Goal: Task Accomplishment & Management: Use online tool/utility

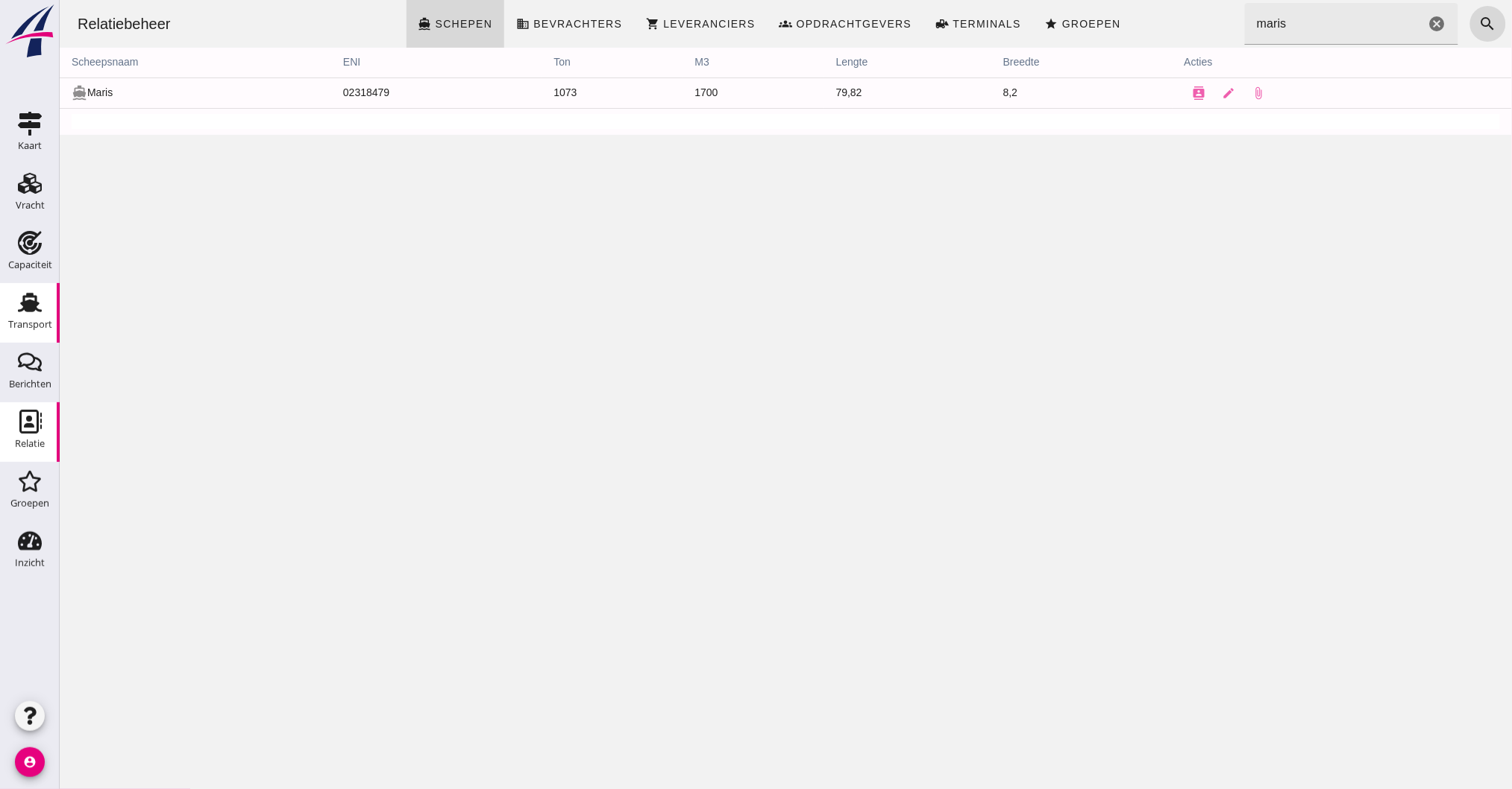
click at [39, 320] on div "Transport" at bounding box center [29, 325] width 44 height 10
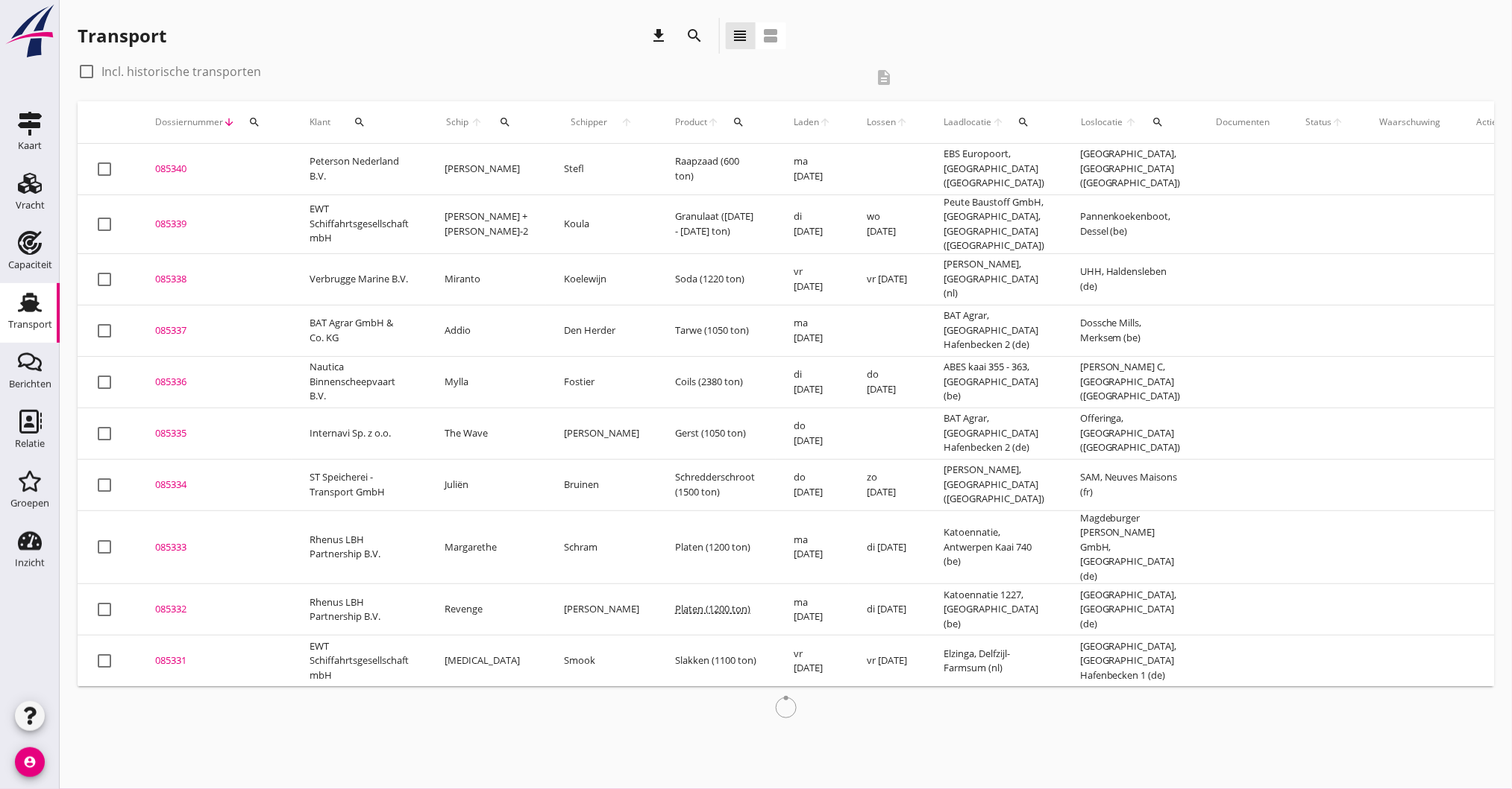
click at [252, 118] on icon "search" at bounding box center [254, 122] width 12 height 12
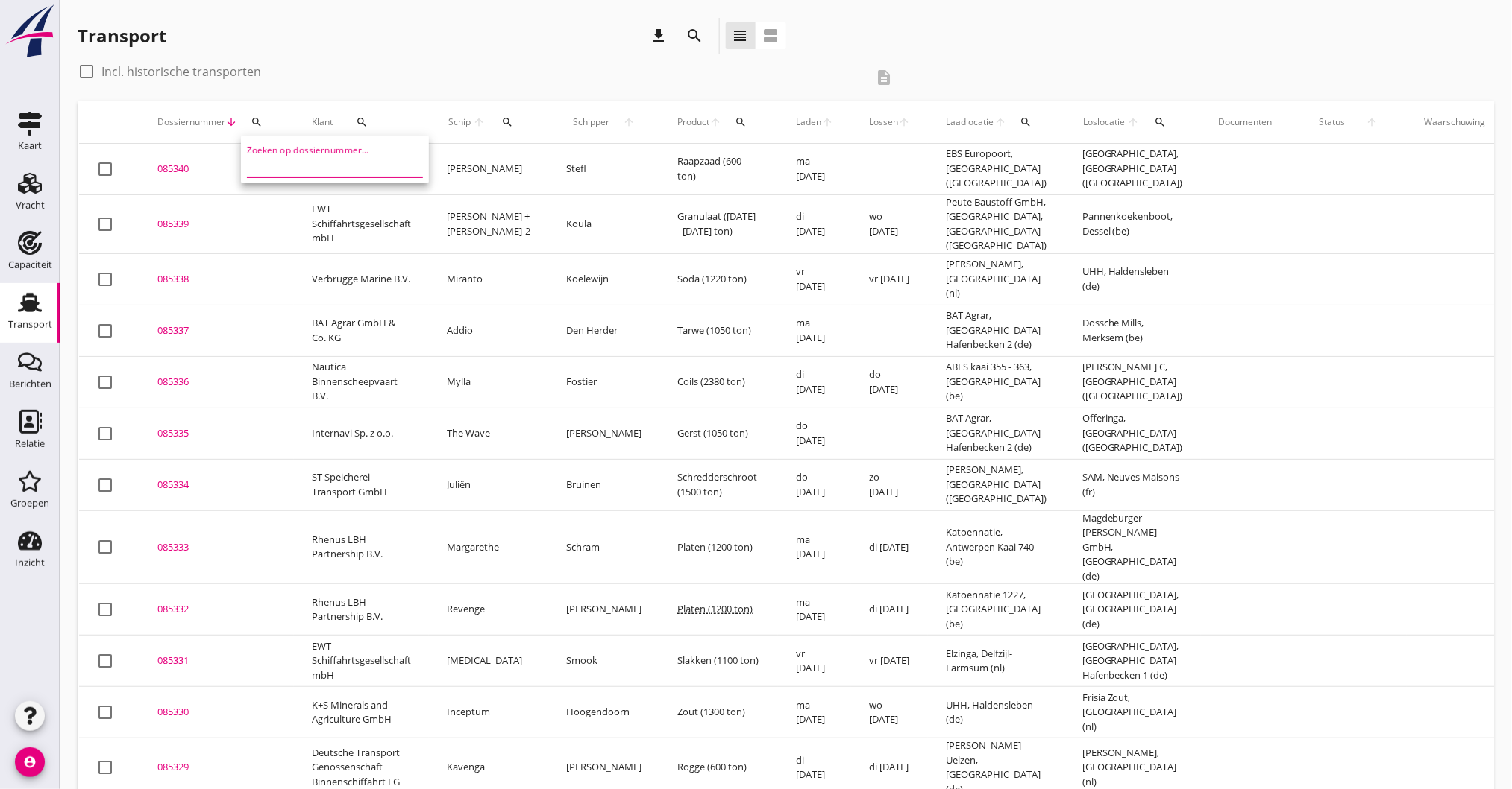
click at [332, 159] on input "Zoeken op dossiernummer..." at bounding box center [324, 165] width 155 height 24
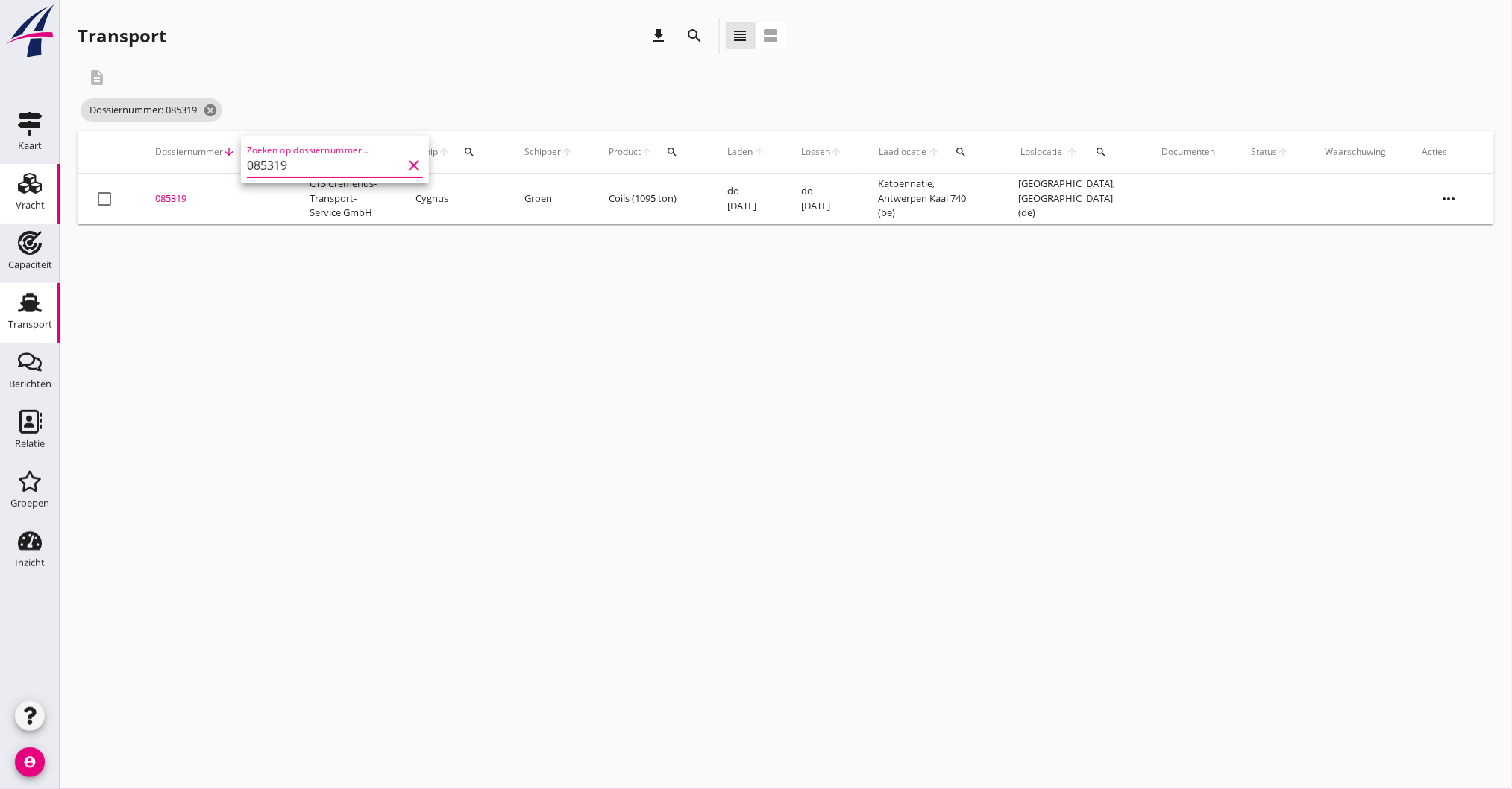
type input "085319"
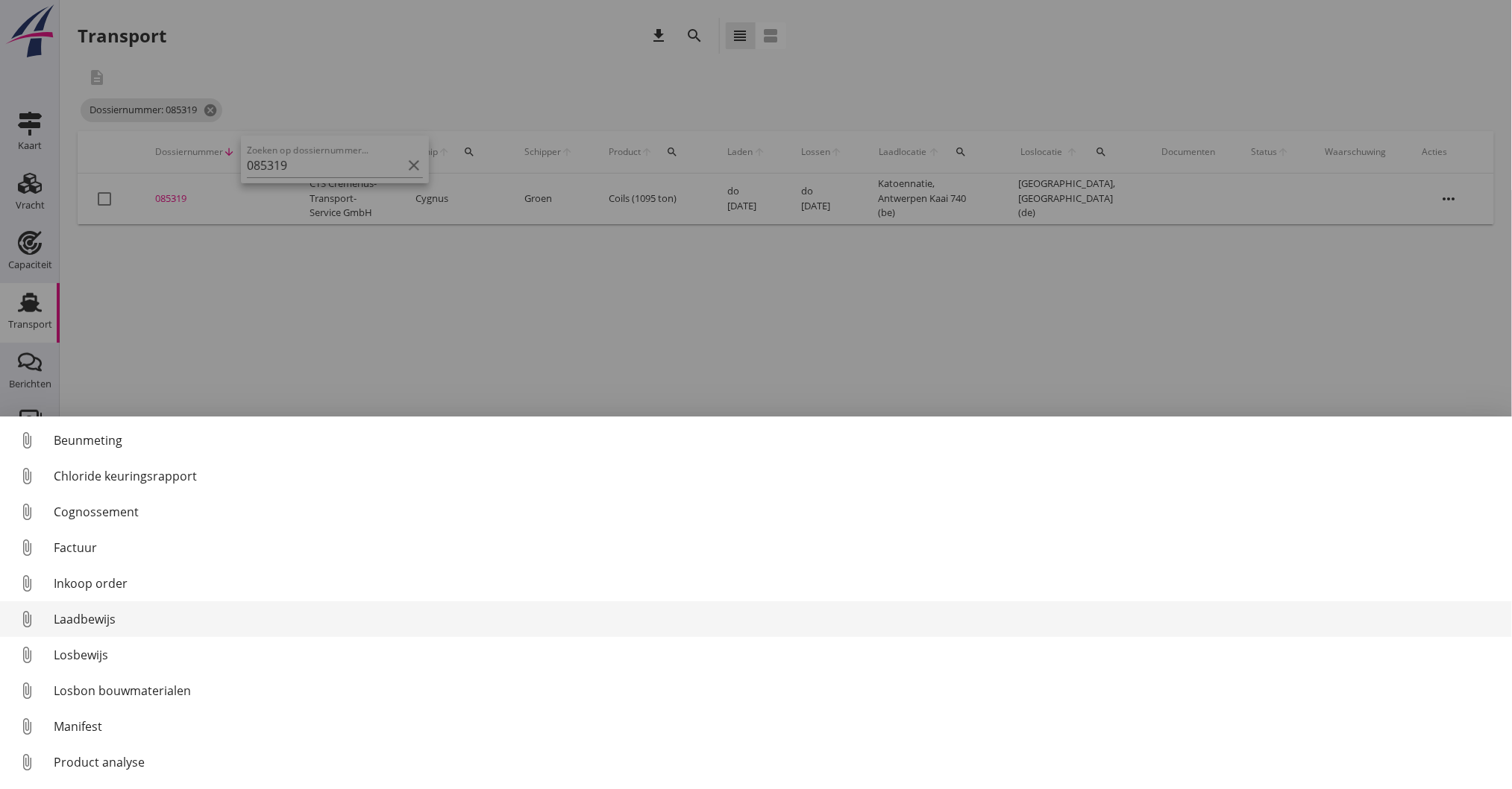
click at [102, 617] on div "Laadbewijs" at bounding box center [777, 619] width 1446 height 18
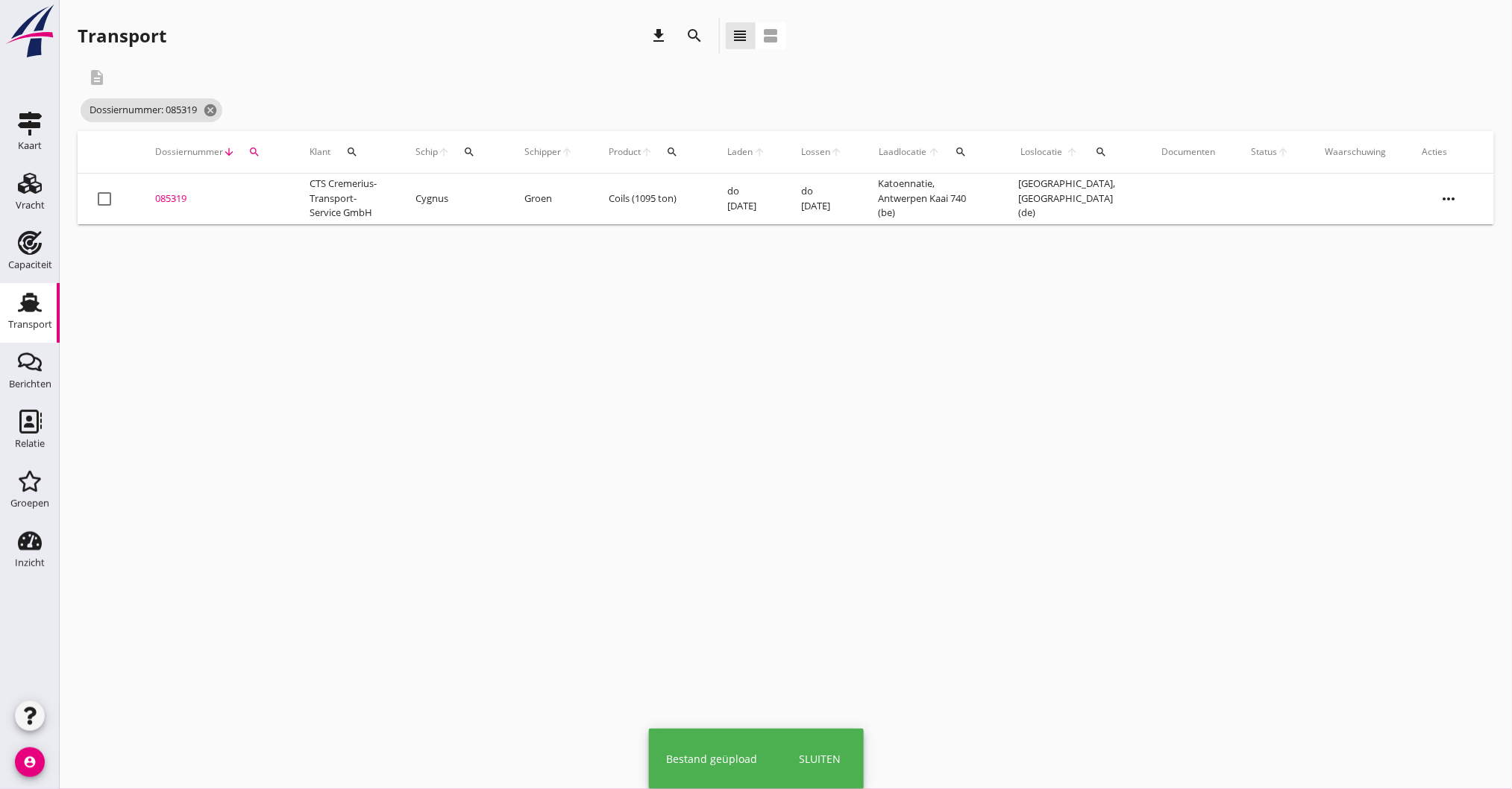
click at [184, 198] on div "085319" at bounding box center [214, 198] width 119 height 15
click at [184, 198] on div "cancel You are impersonating another user. Transport download search view_headl…" at bounding box center [786, 394] width 1452 height 789
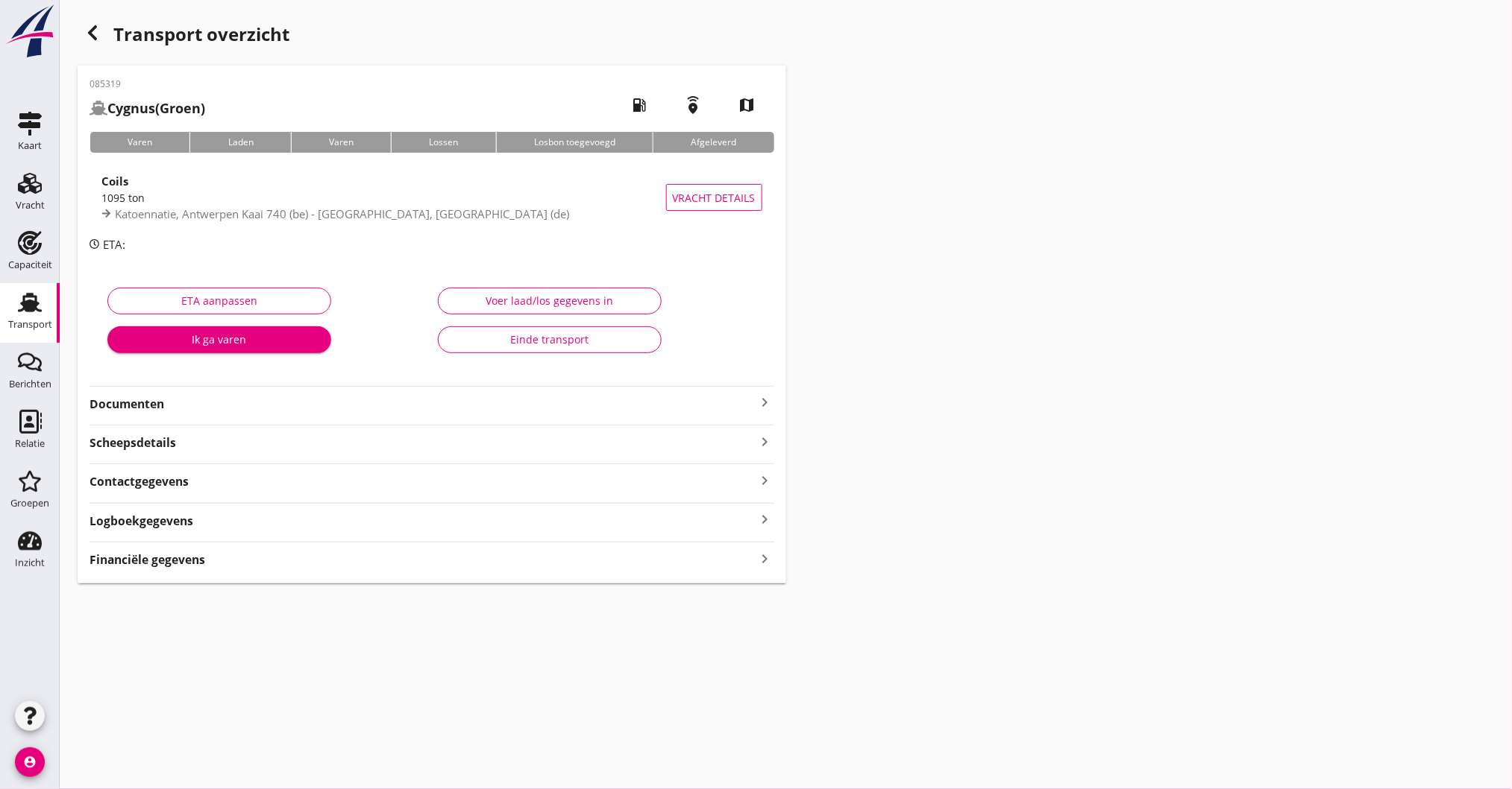
click at [175, 517] on strong "Logboekgegevens" at bounding box center [141, 521] width 104 height 17
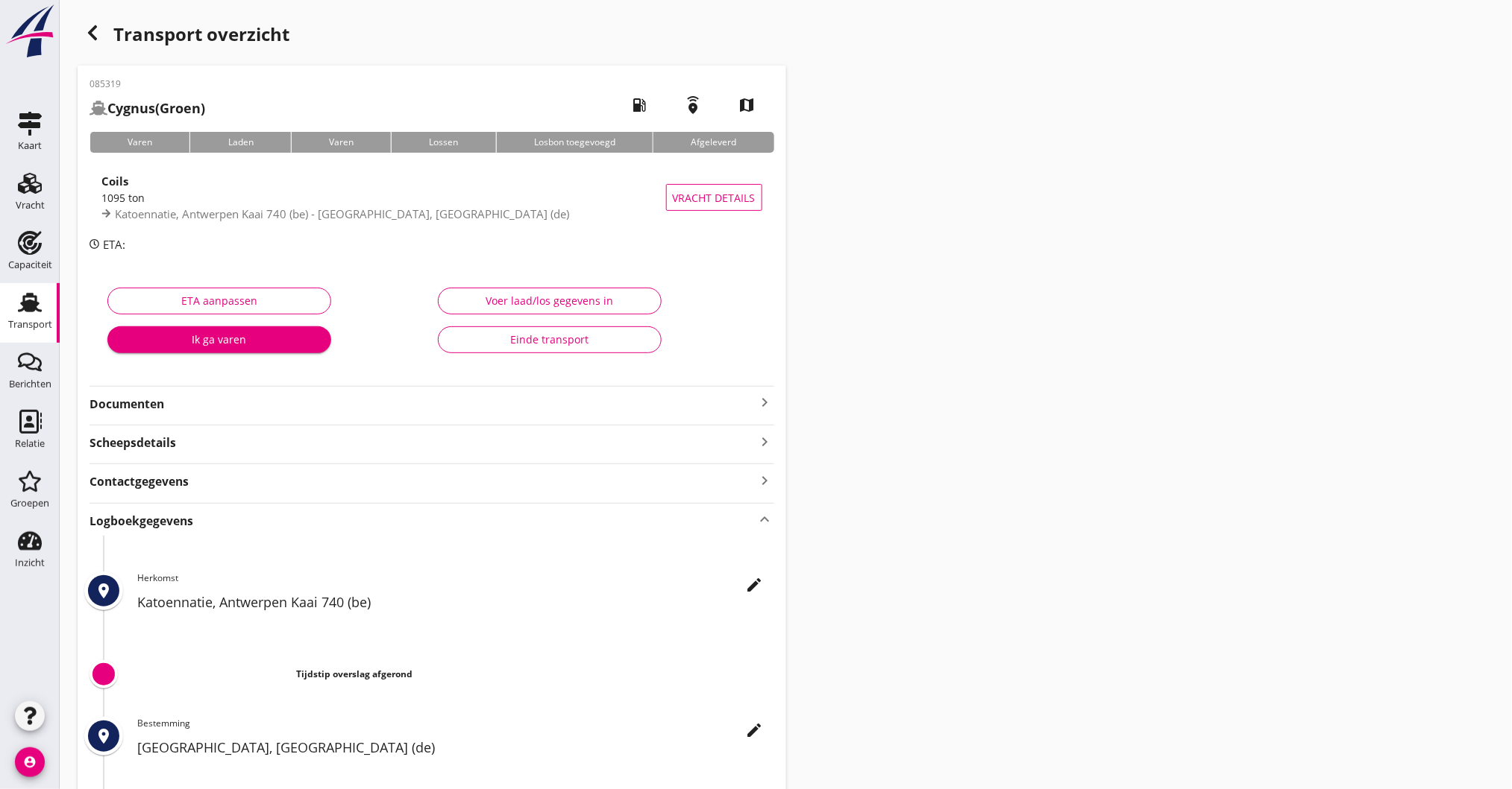
click at [757, 588] on icon "edit" at bounding box center [755, 585] width 18 height 18
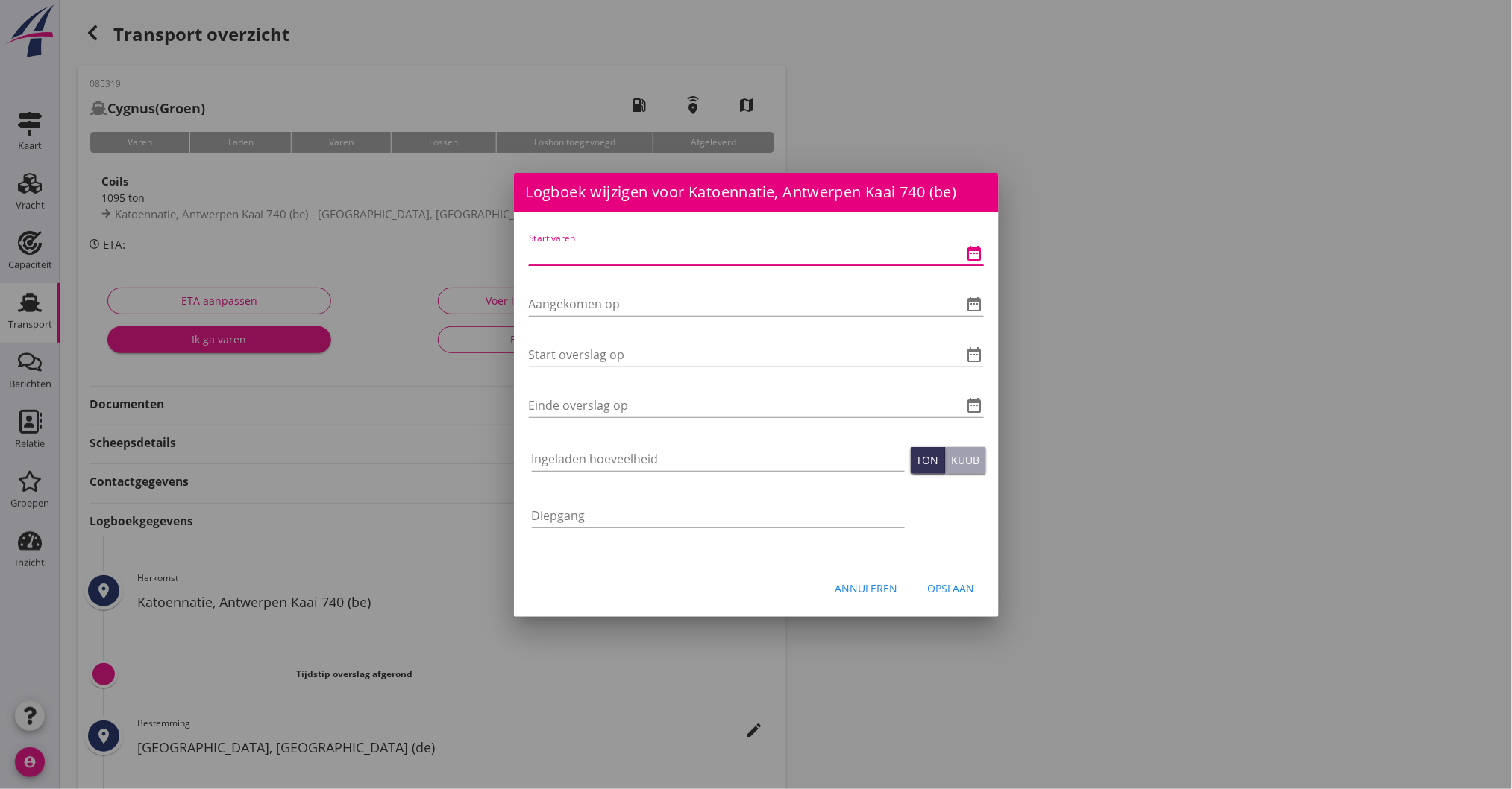
click at [578, 247] on input "Start varen" at bounding box center [735, 253] width 413 height 24
click at [659, 259] on input "Start varen" at bounding box center [735, 253] width 413 height 24
type input "[DATE] 06:00"
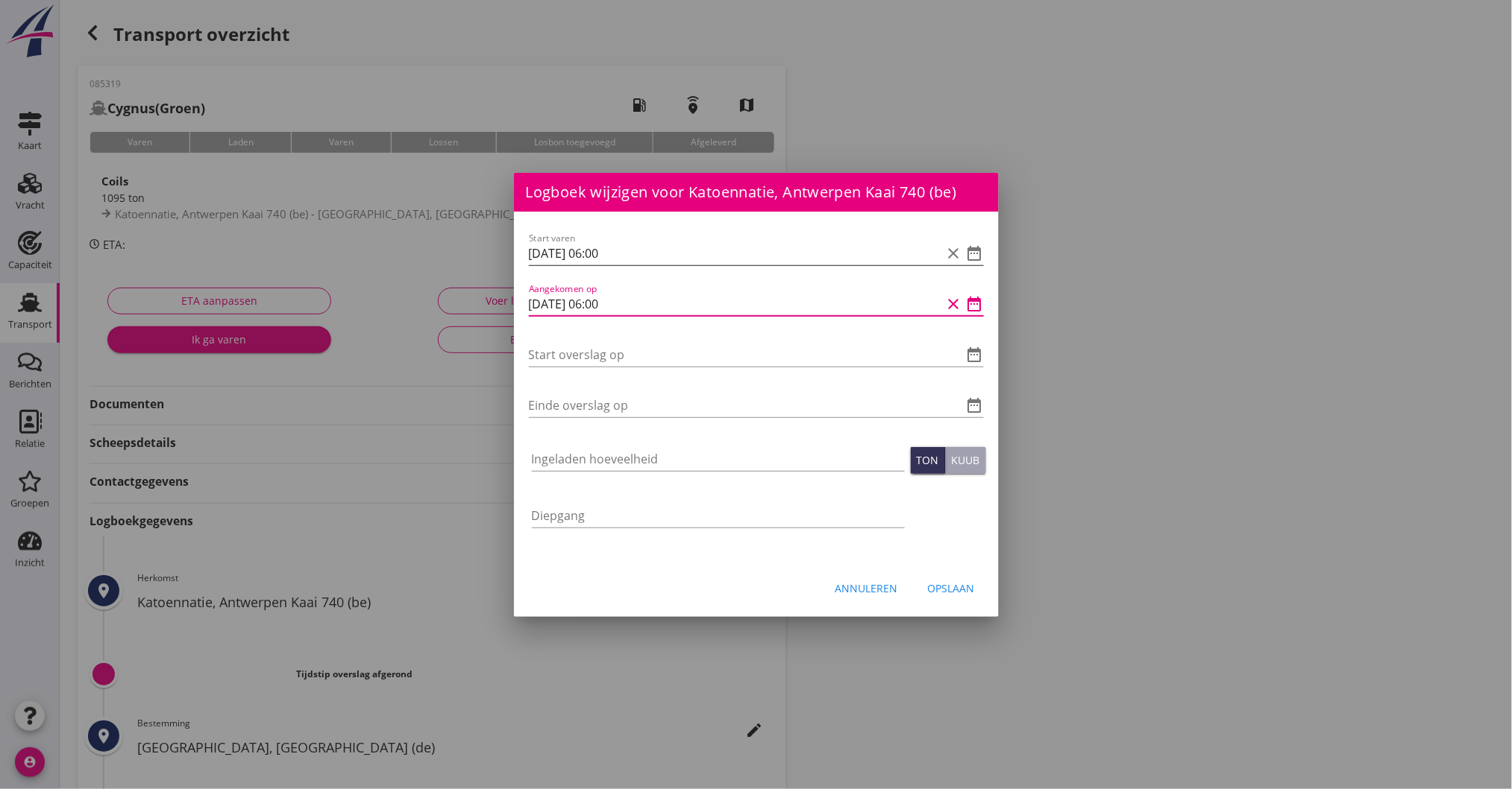
type input "[DATE] 06:00"
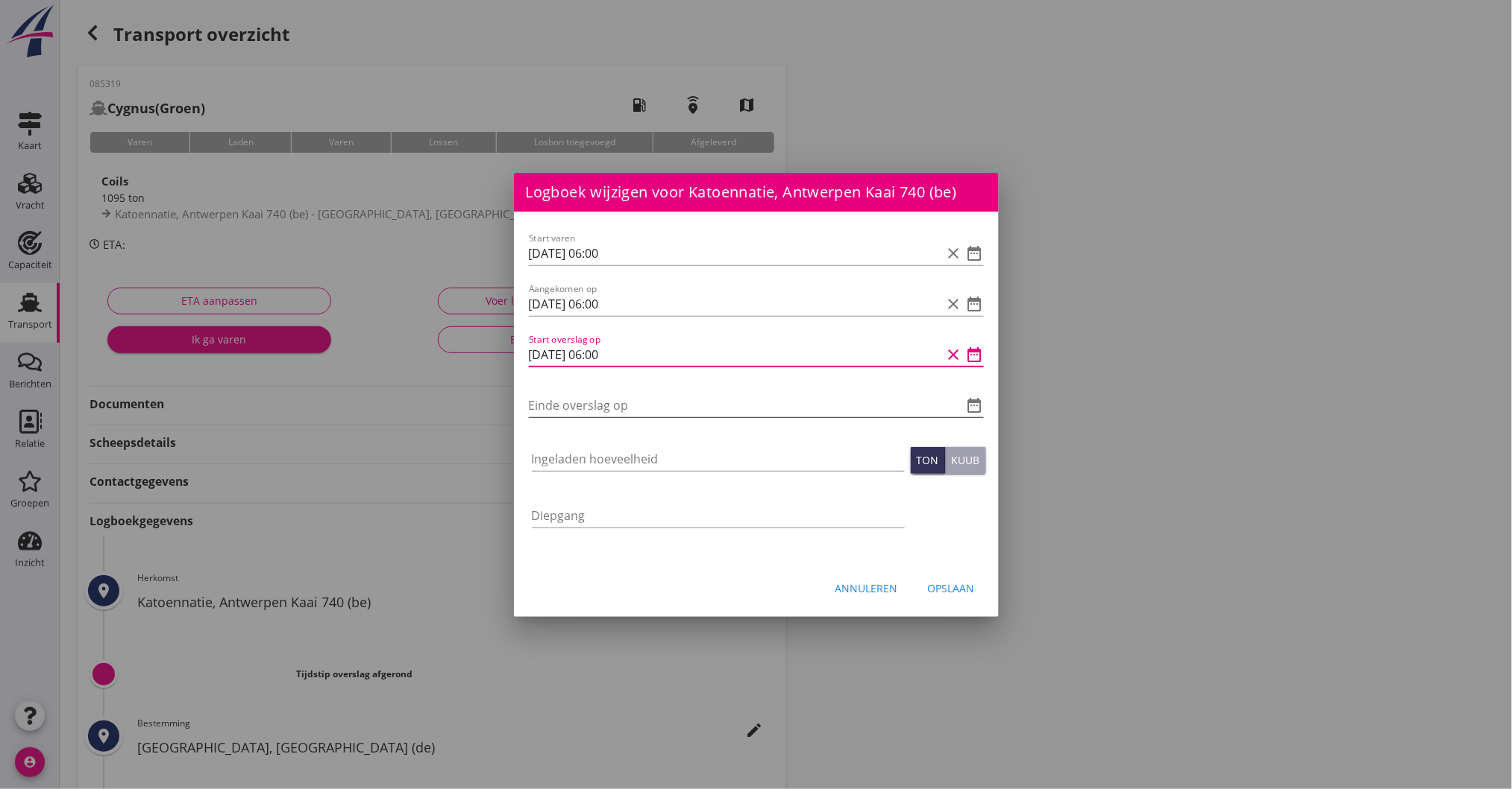
type input "[DATE] 06:00"
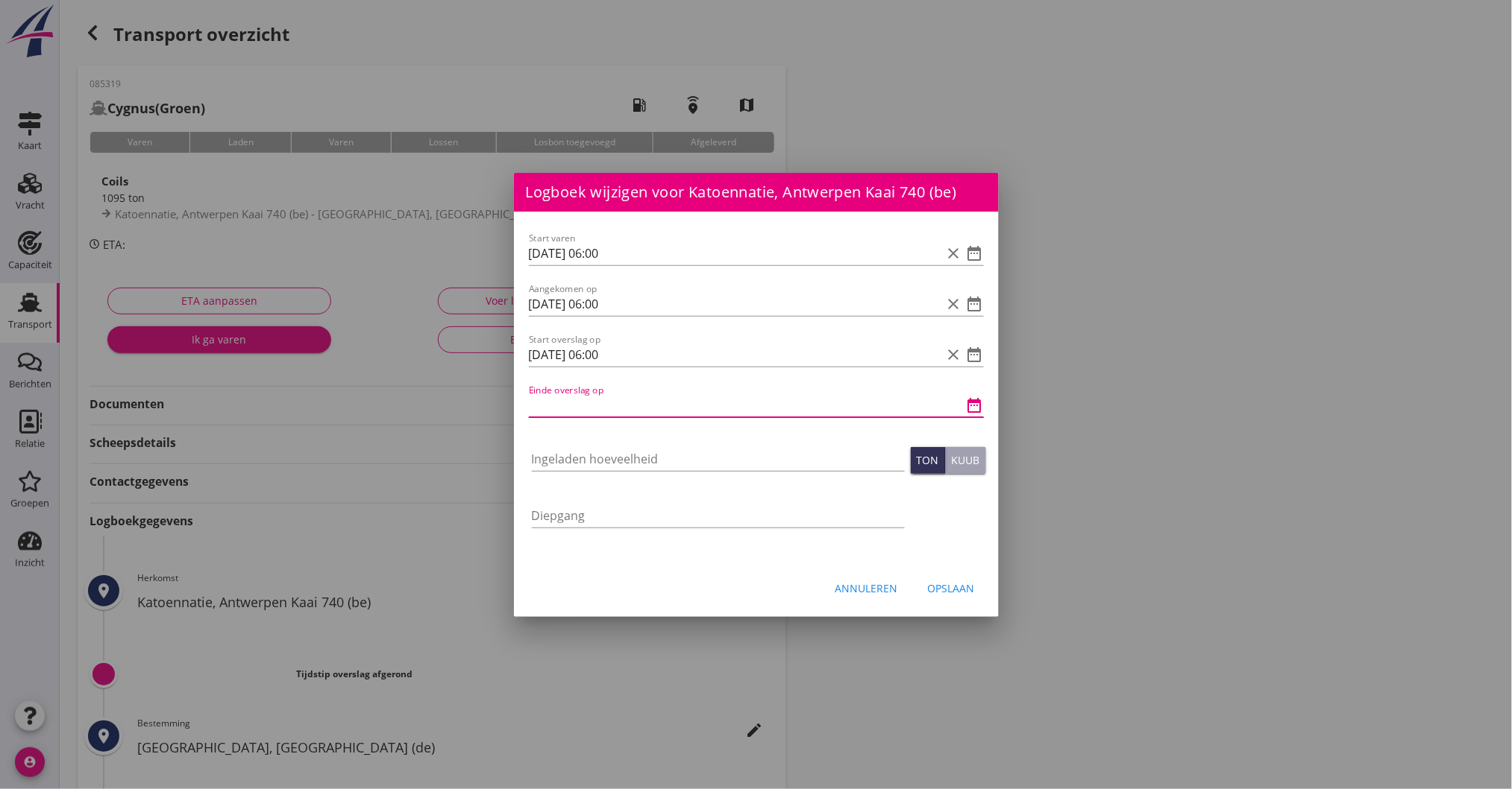
drag, startPoint x: 617, startPoint y: 414, endPoint x: 587, endPoint y: 412, distance: 30.1
click at [617, 413] on input "Einde overslag op" at bounding box center [735, 405] width 413 height 24
type input "1"
type input "[DATE] 06:00"
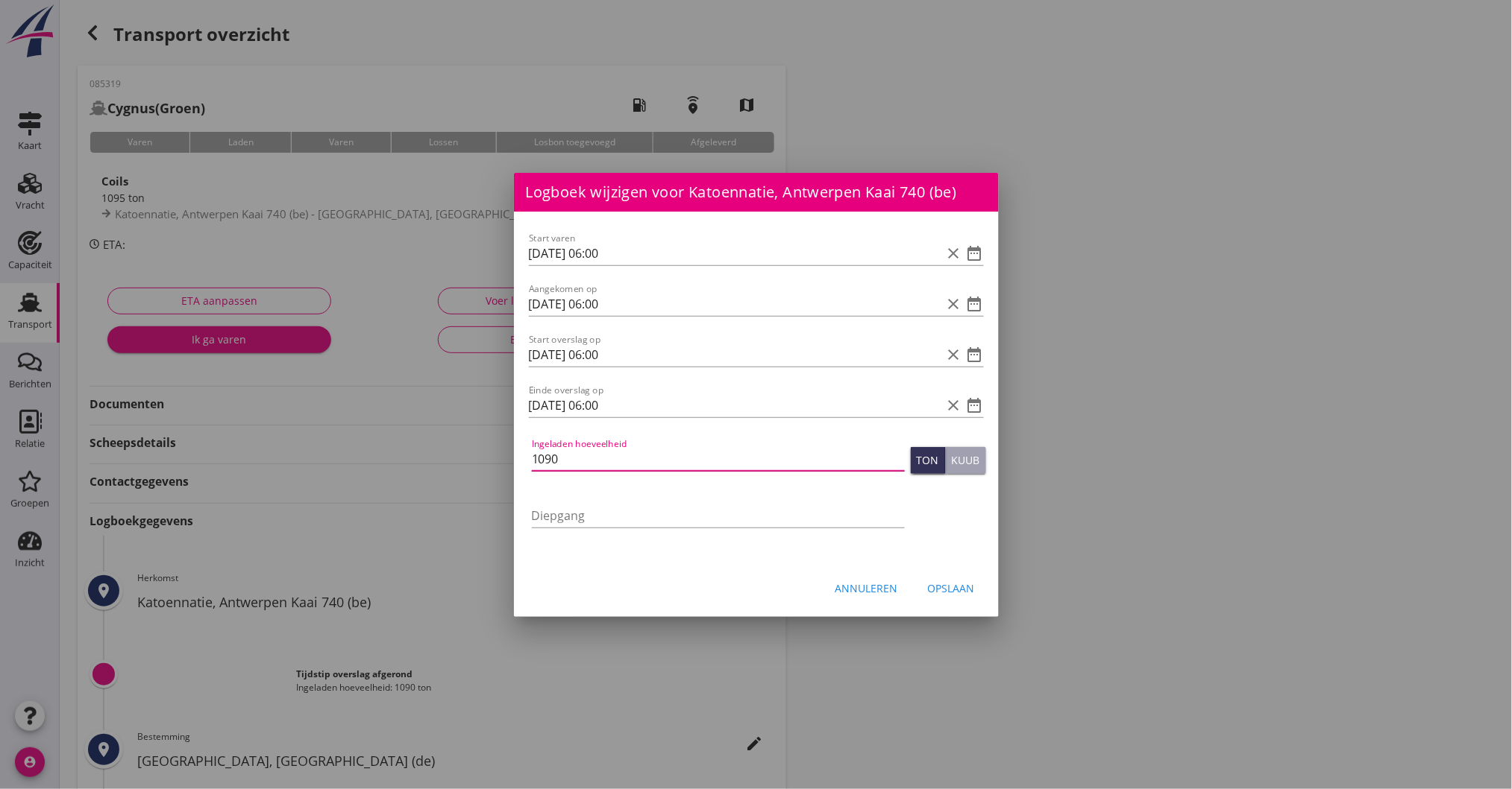
click at [610, 457] on input "1090" at bounding box center [718, 459] width 372 height 24
type input "1090.583"
click at [952, 587] on div "Opslaan" at bounding box center [951, 589] width 47 height 15
